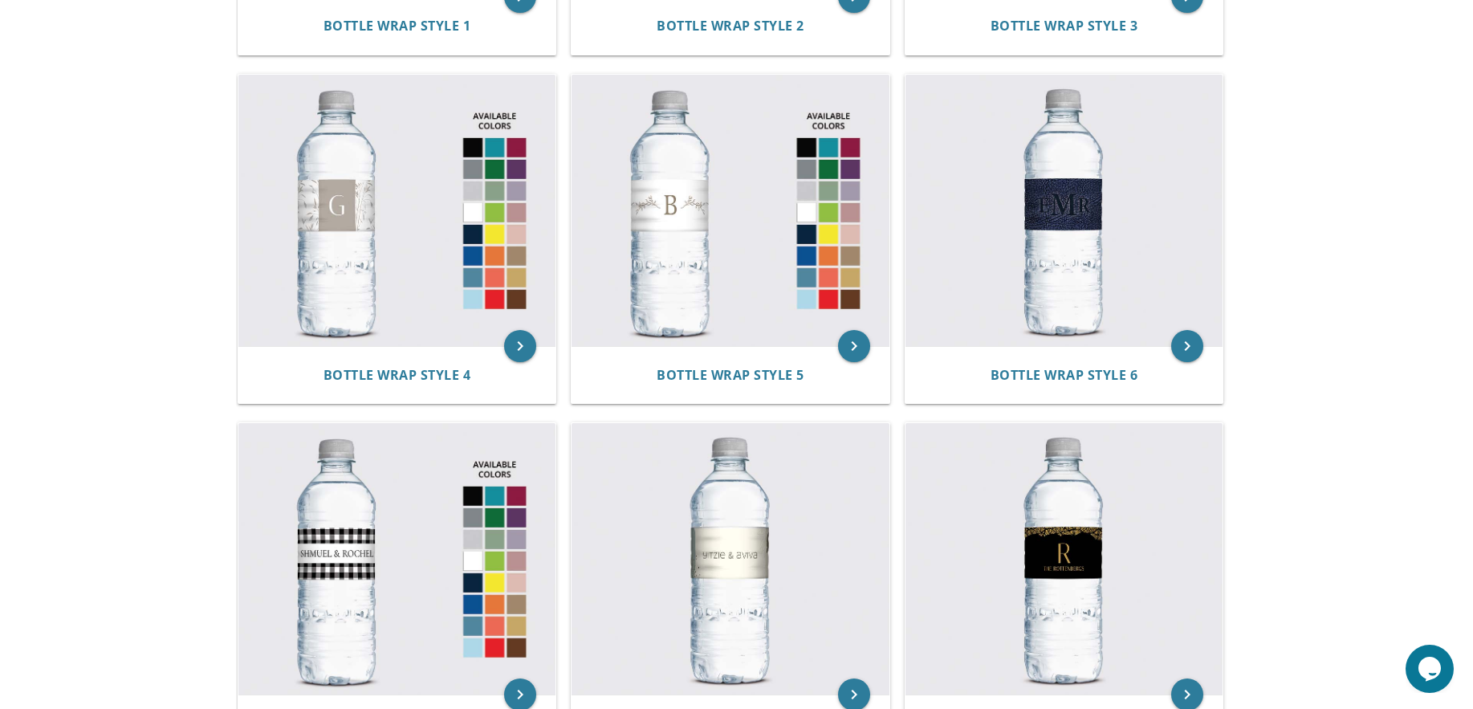
scroll to position [641, 0]
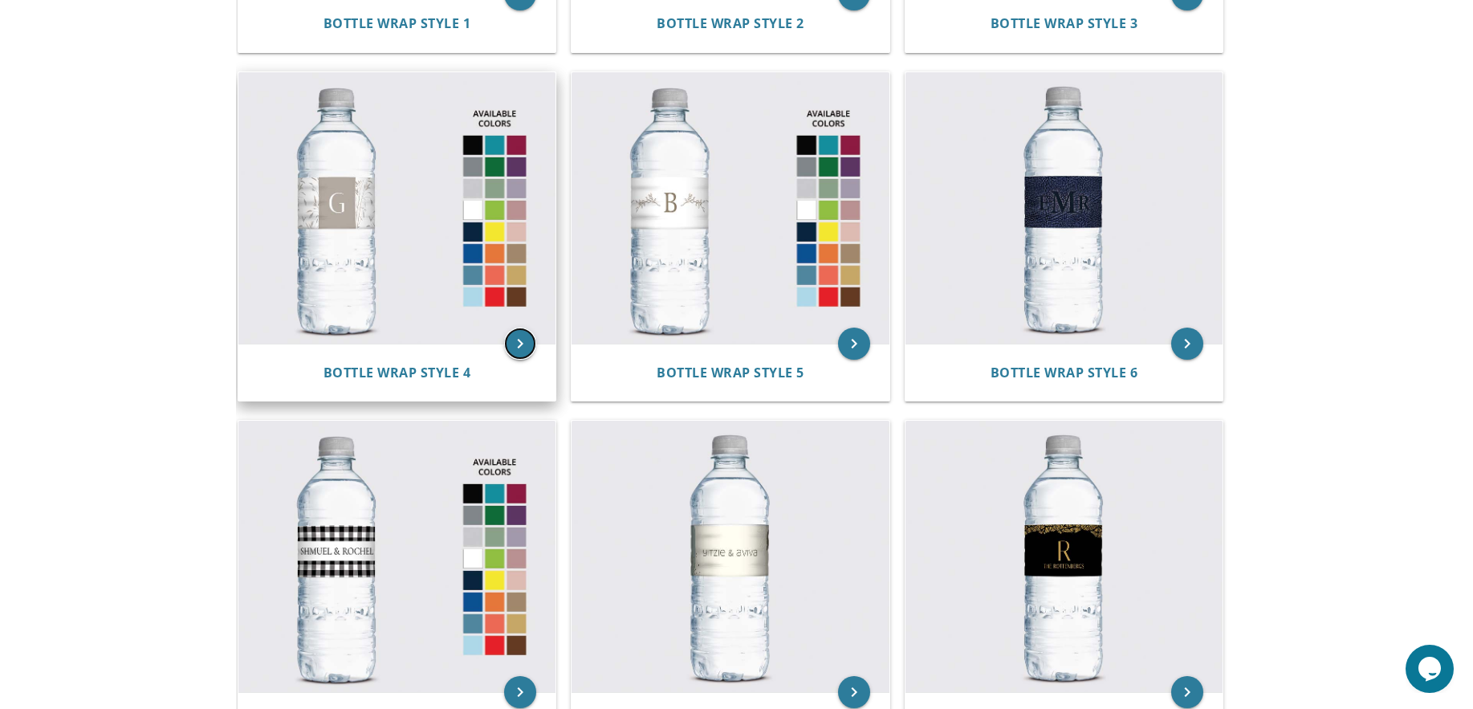
click at [520, 344] on icon "keyboard_arrow_right" at bounding box center [520, 344] width 32 height 32
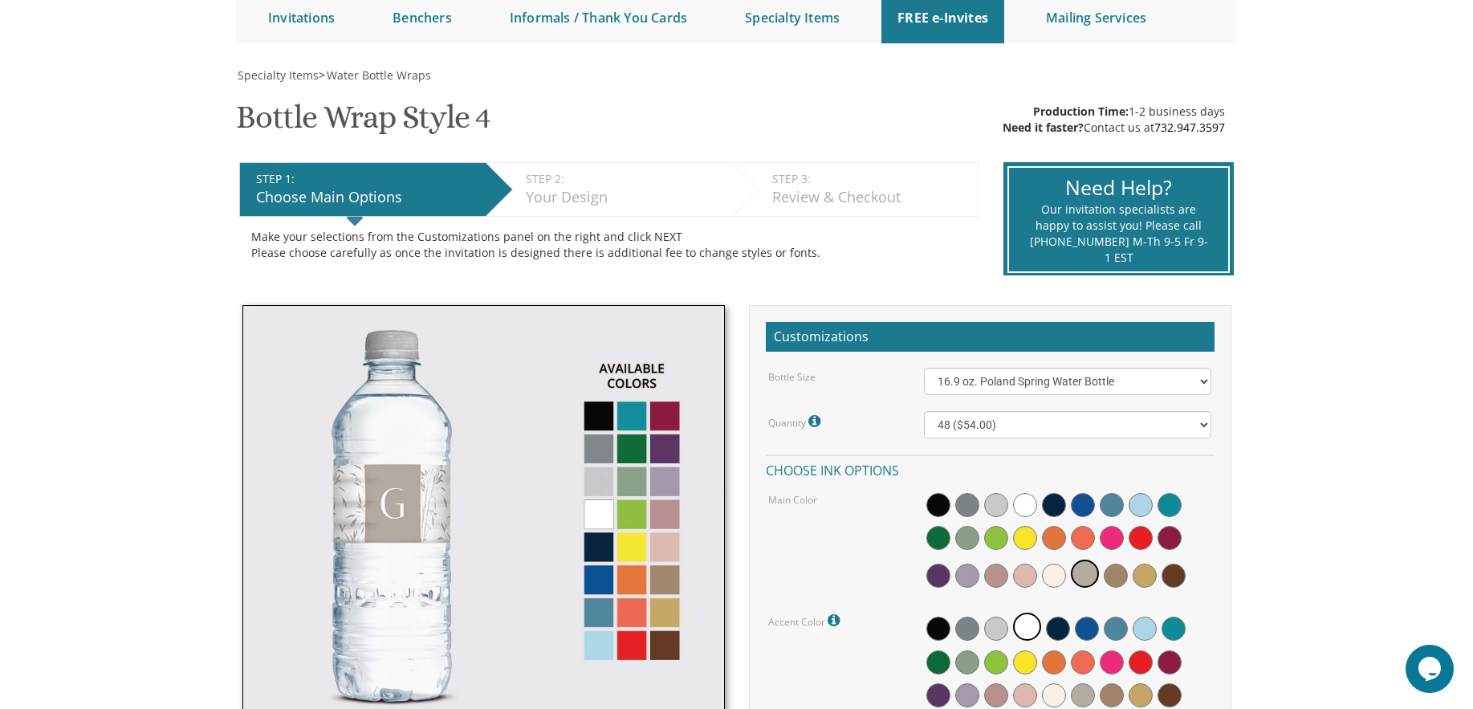
scroll to position [178, 0]
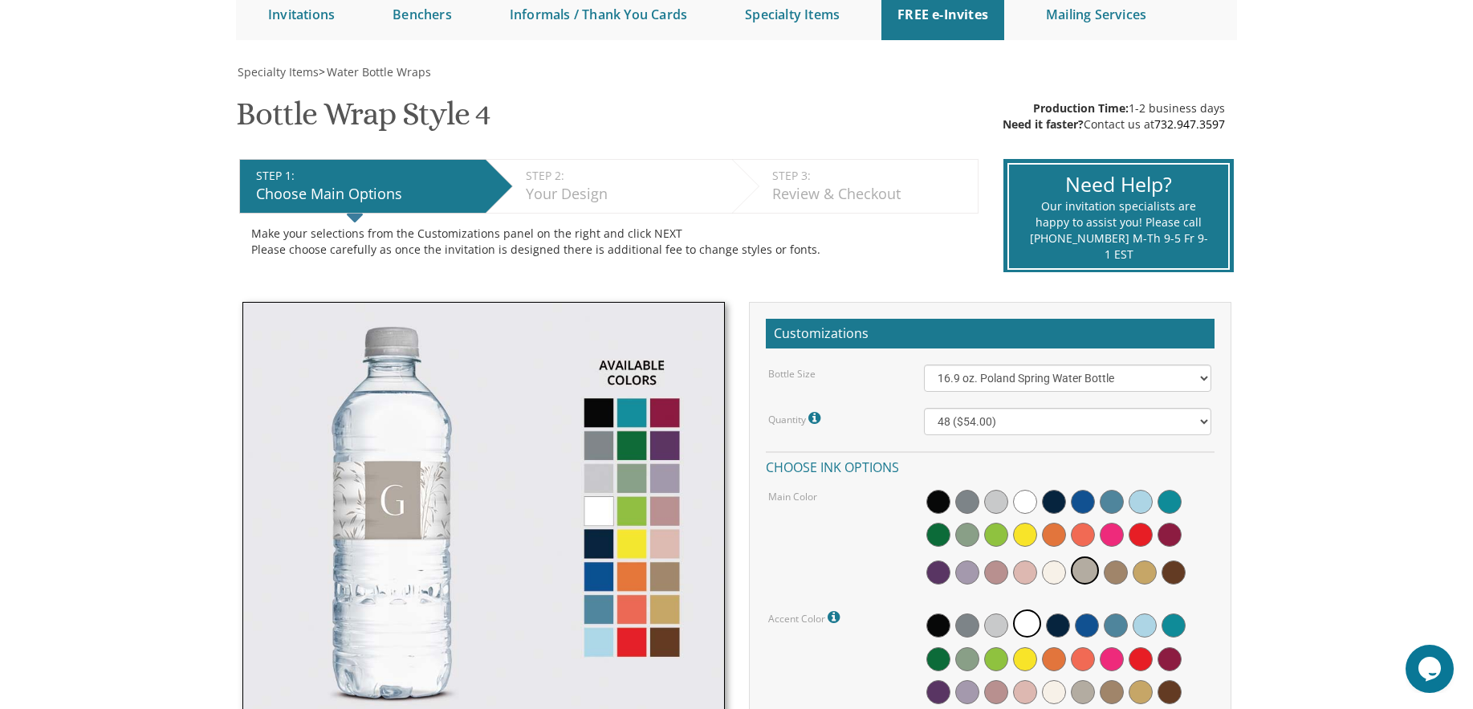
click at [632, 417] on img at bounding box center [483, 508] width 483 height 412
click at [630, 447] on img at bounding box center [483, 508] width 483 height 412
click at [431, 510] on img at bounding box center [483, 508] width 483 height 412
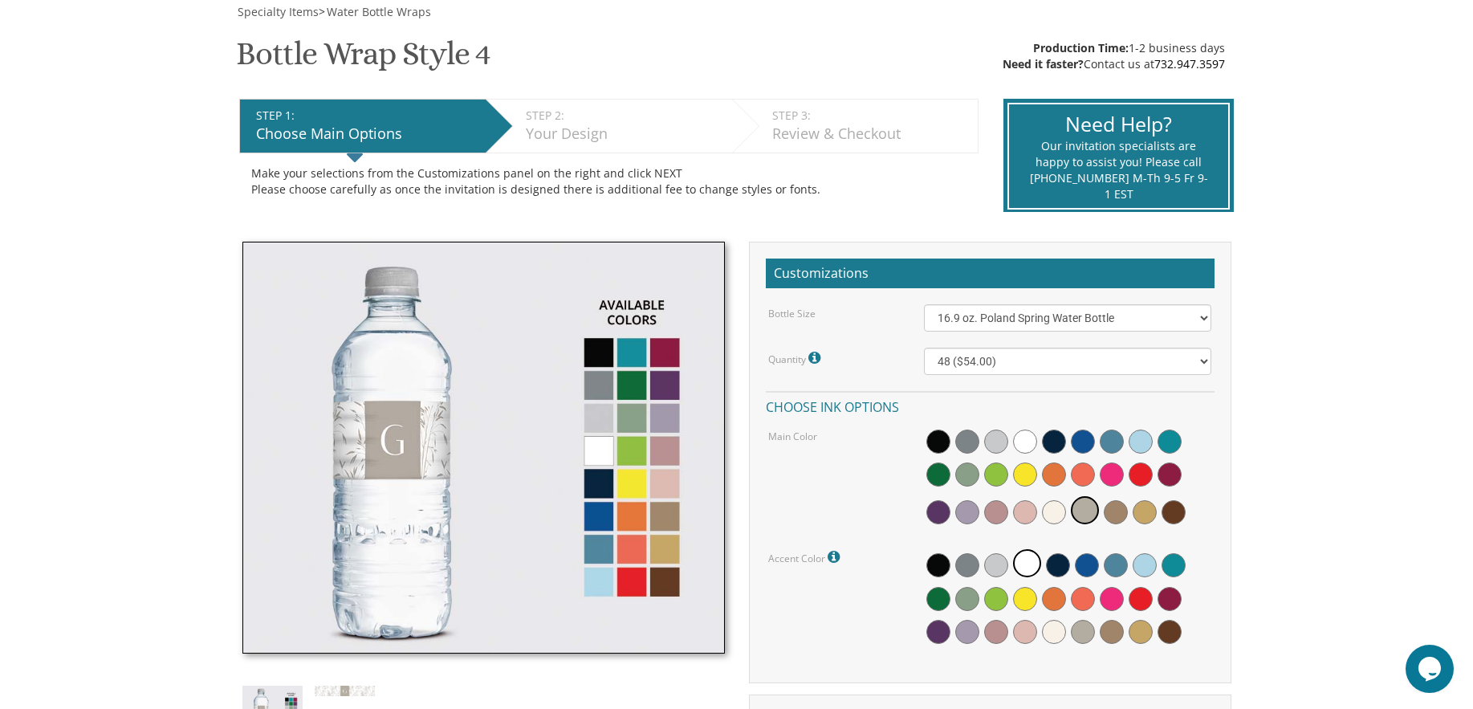
scroll to position [240, 0]
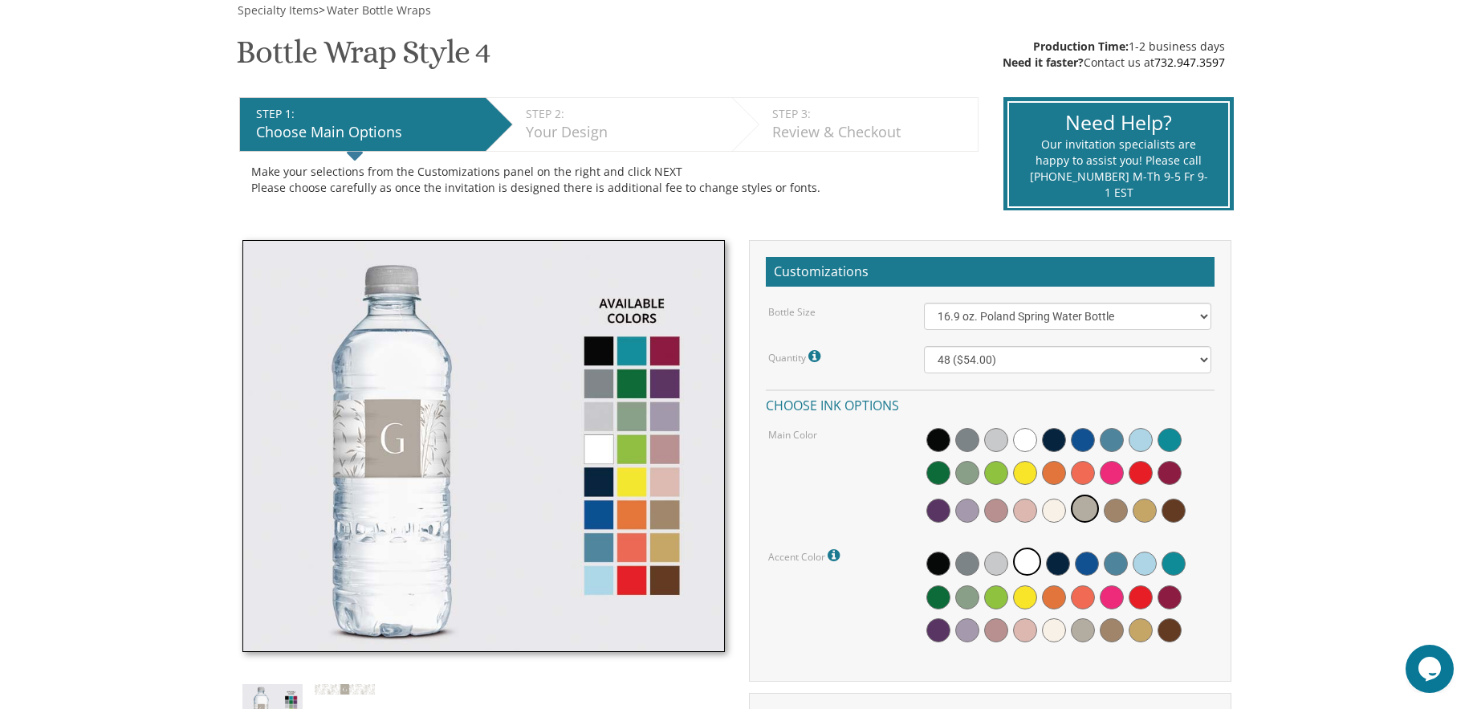
click at [585, 133] on div "Your Design" at bounding box center [625, 132] width 198 height 21
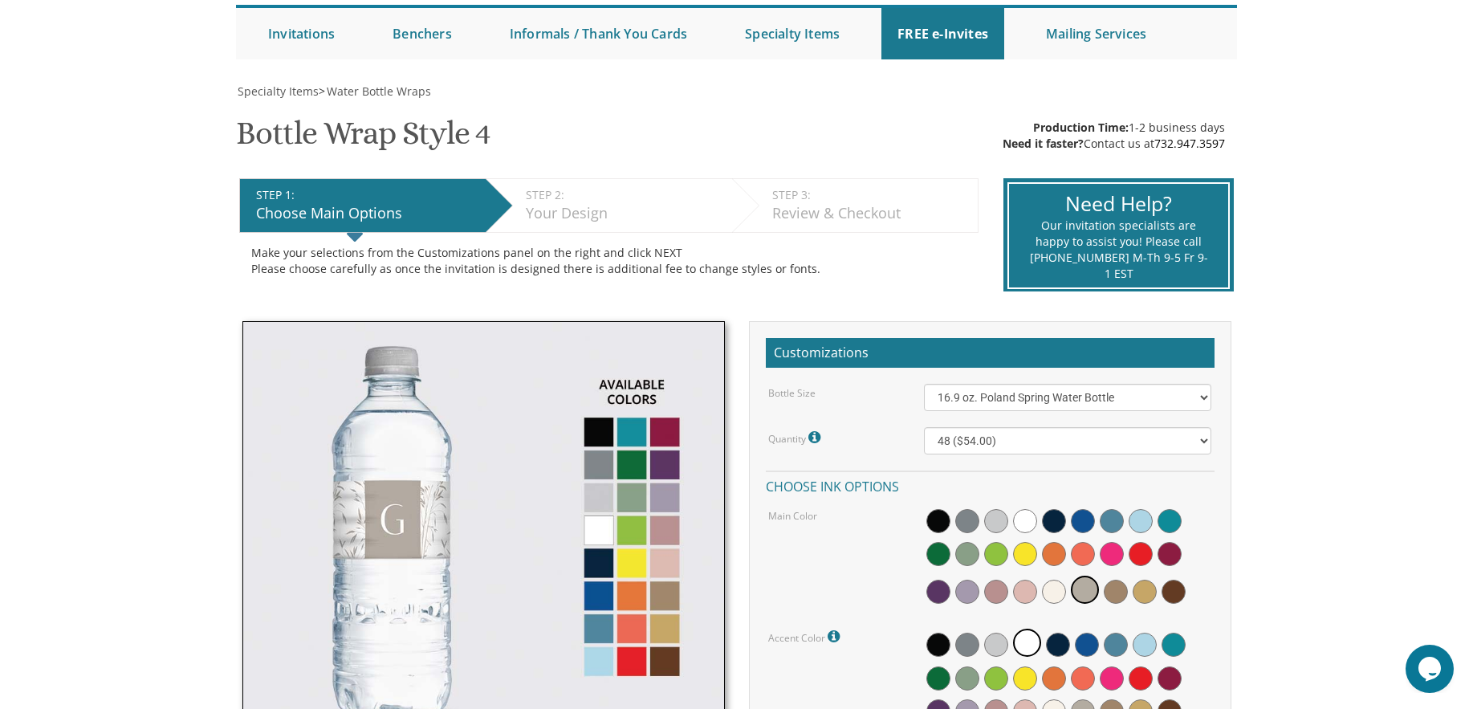
scroll to position [147, 0]
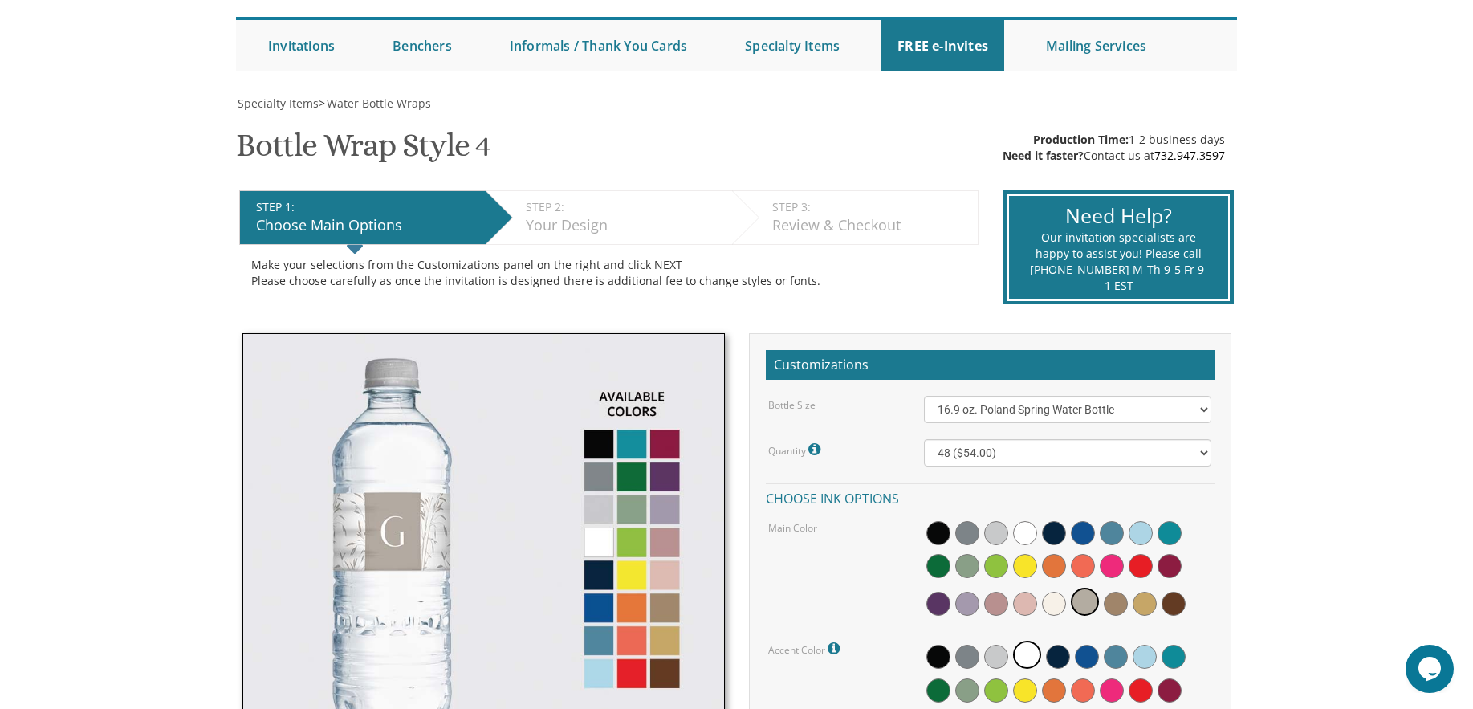
click at [675, 222] on div "Your Design" at bounding box center [625, 225] width 198 height 21
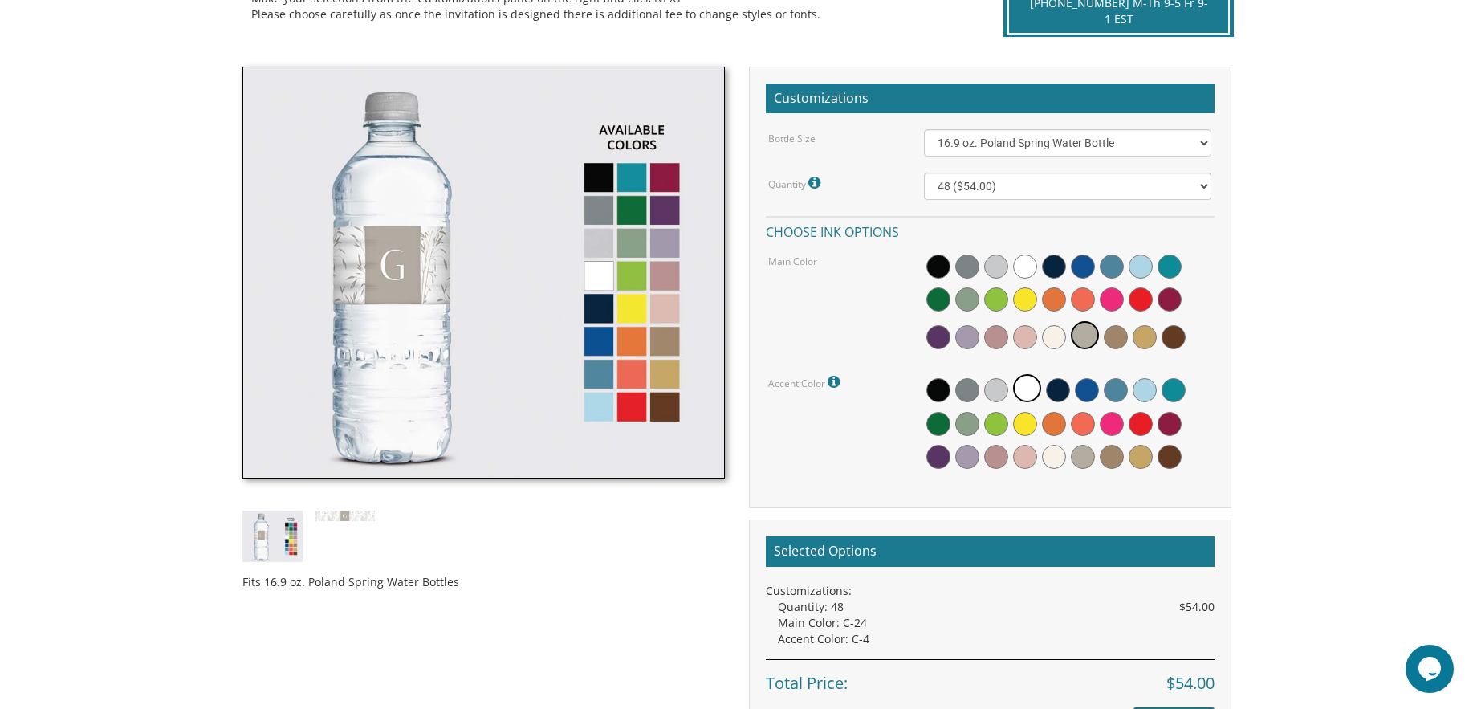
scroll to position [410, 0]
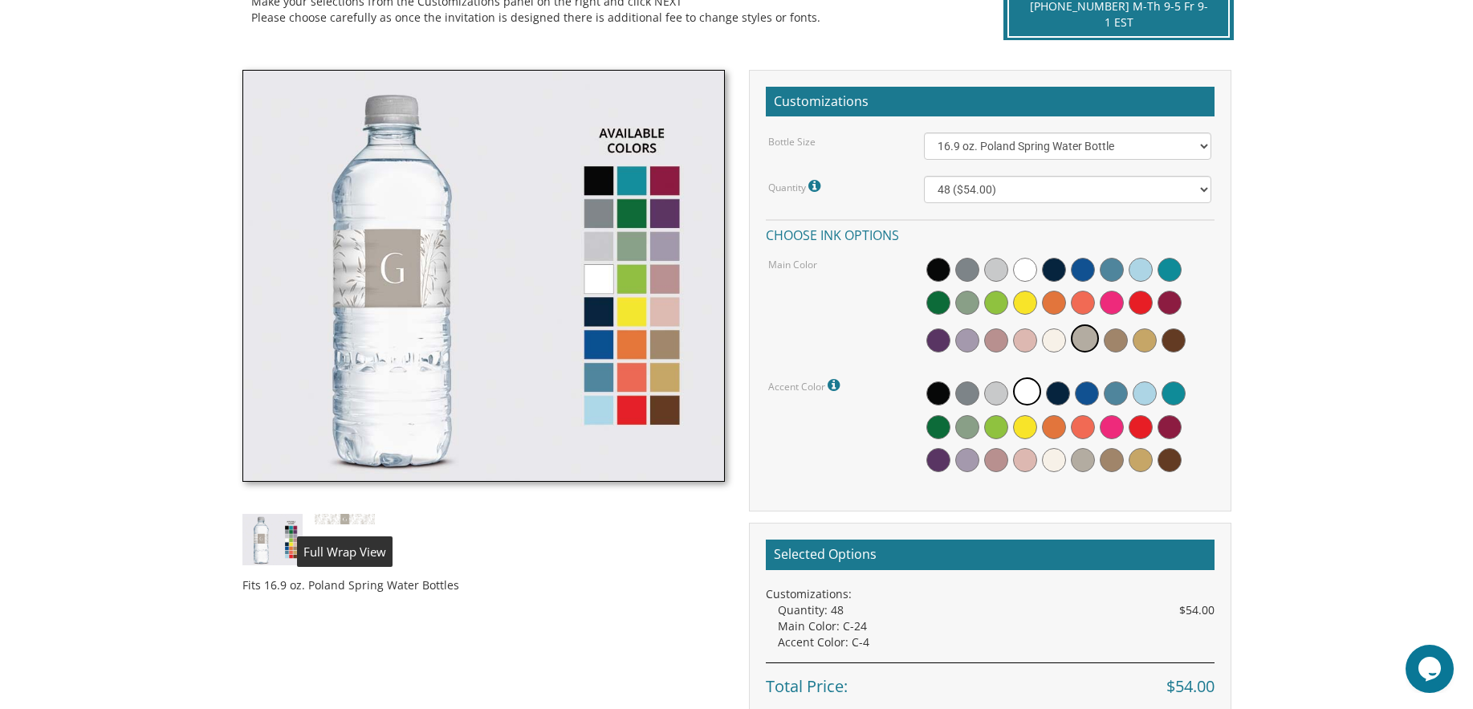
click at [346, 515] on img at bounding box center [345, 519] width 60 height 10
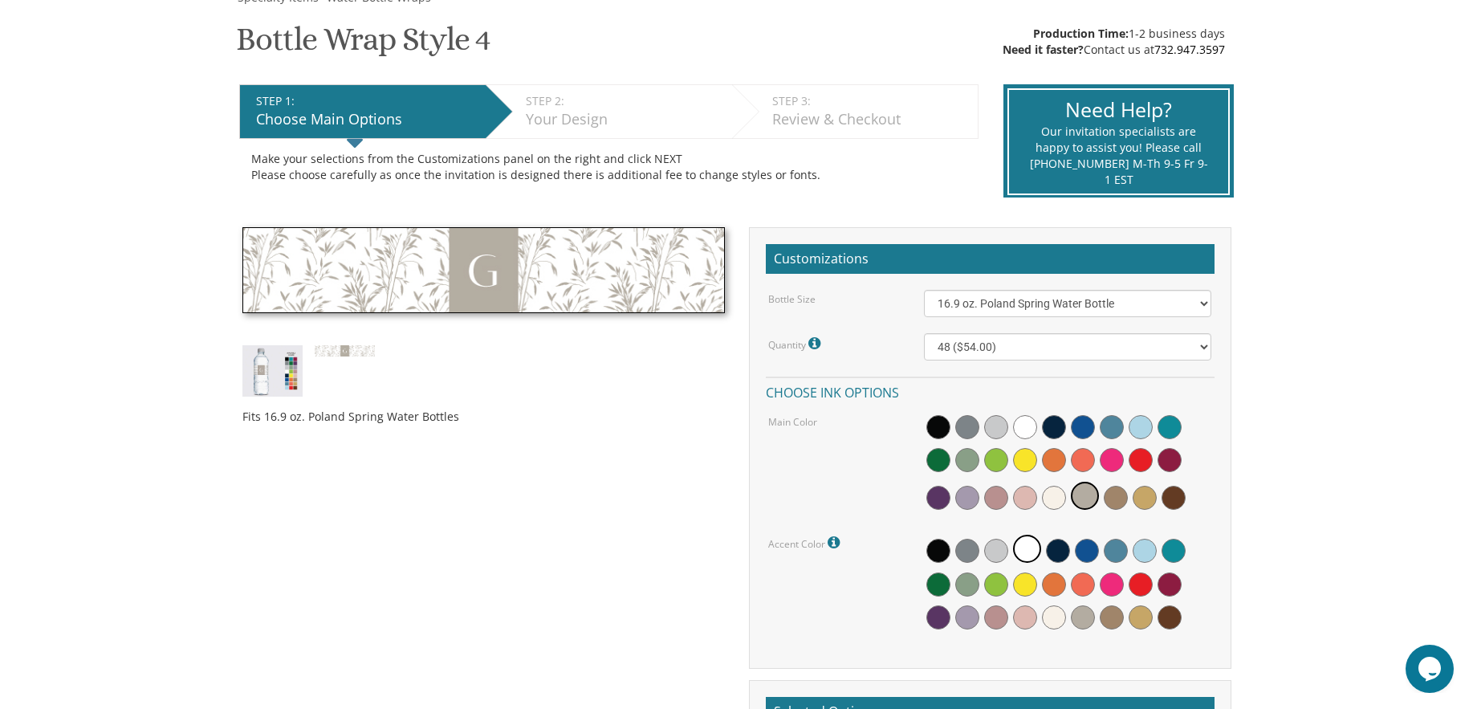
scroll to position [246, 0]
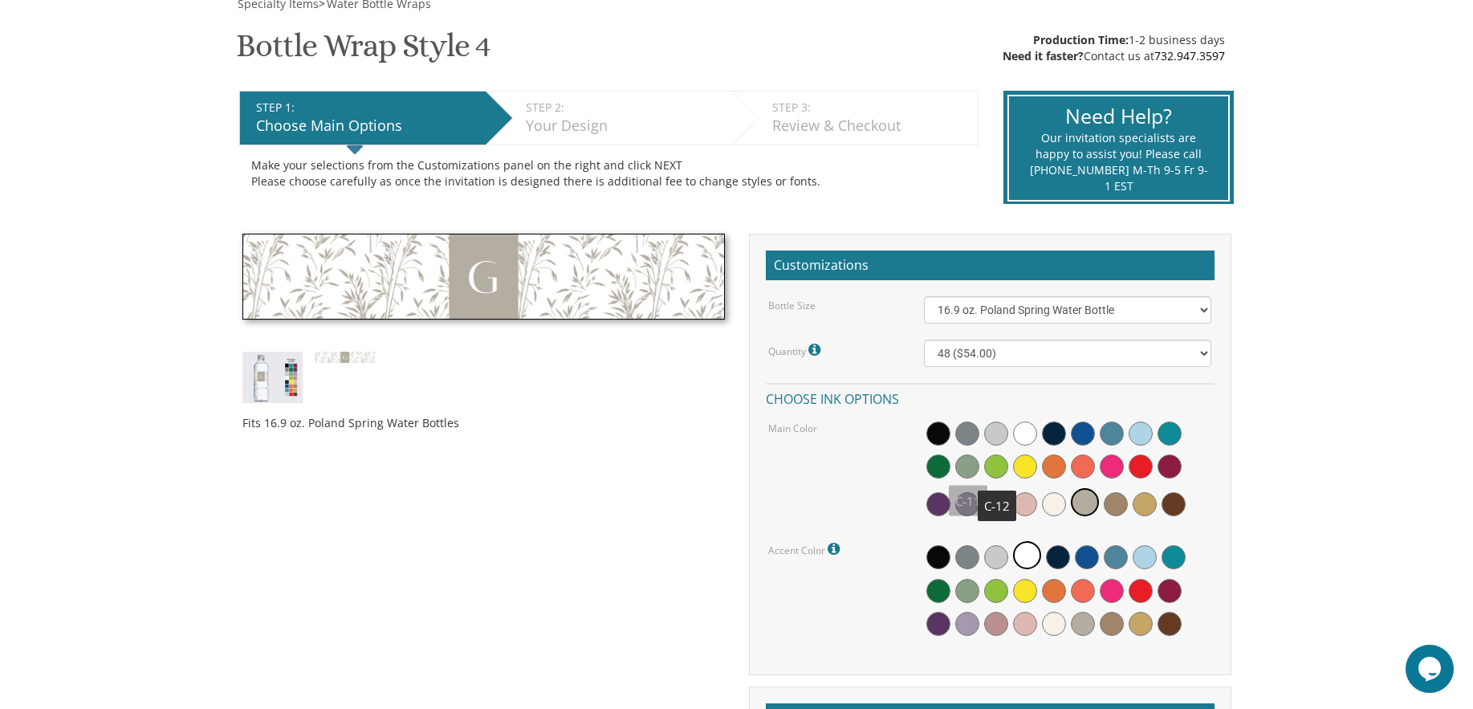
click at [1003, 464] on span at bounding box center [996, 466] width 24 height 24
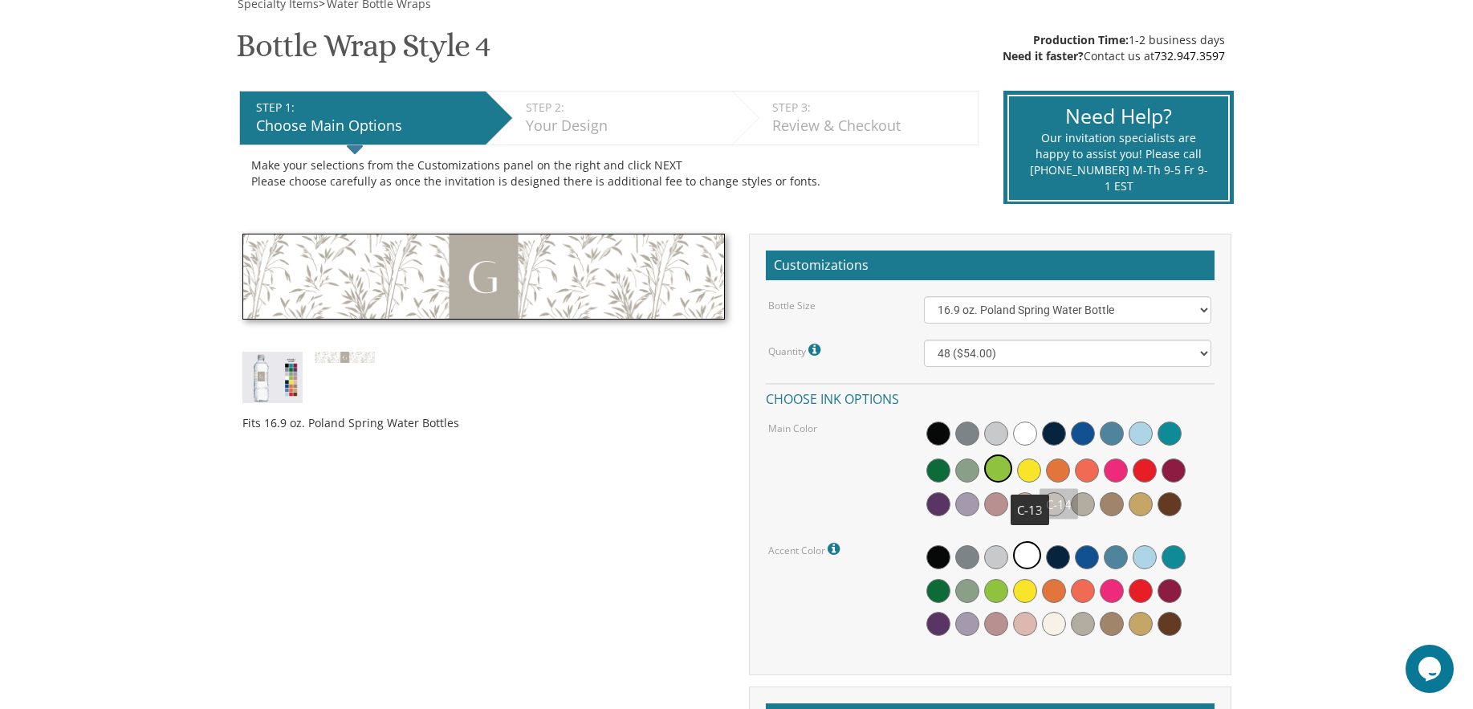
click at [1036, 470] on span at bounding box center [1029, 470] width 24 height 24
click at [252, 373] on img at bounding box center [272, 377] width 60 height 51
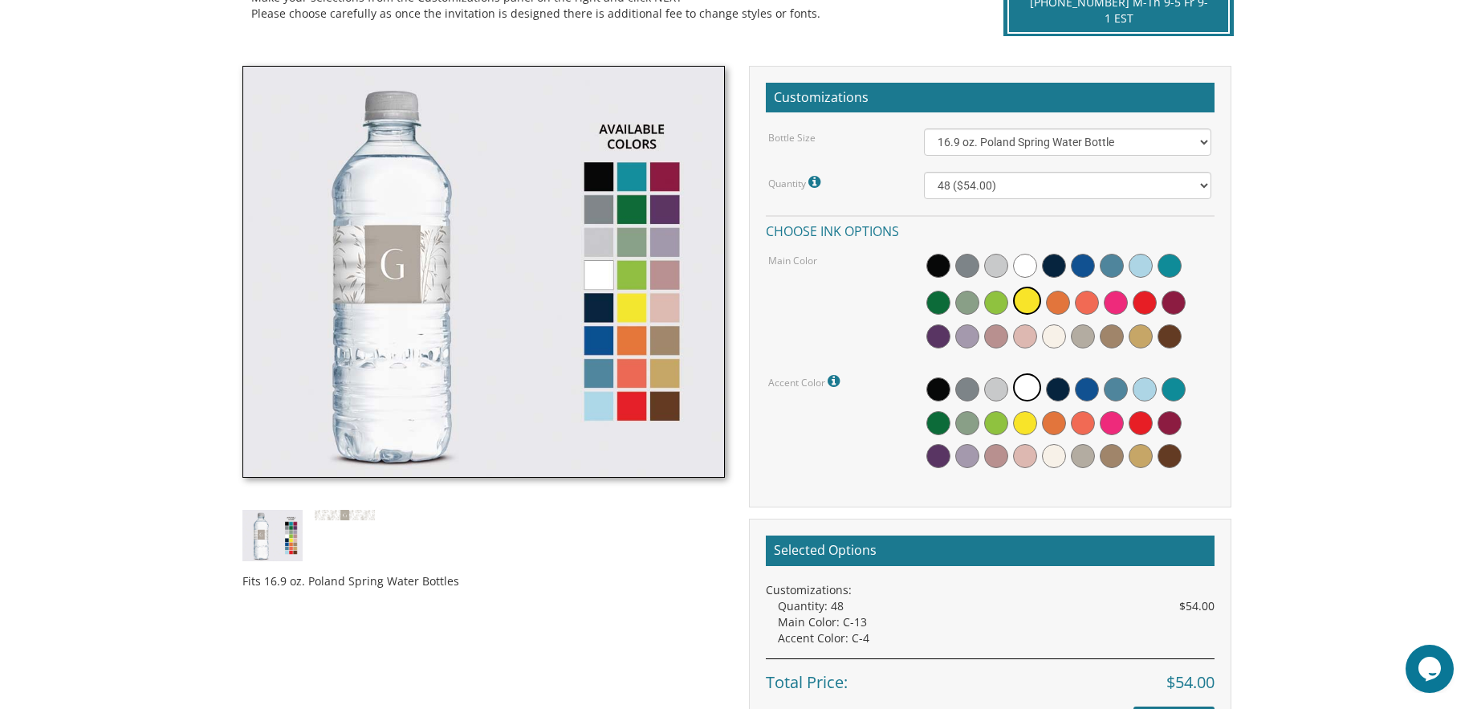
scroll to position [415, 0]
